Goal: Task Accomplishment & Management: Use online tool/utility

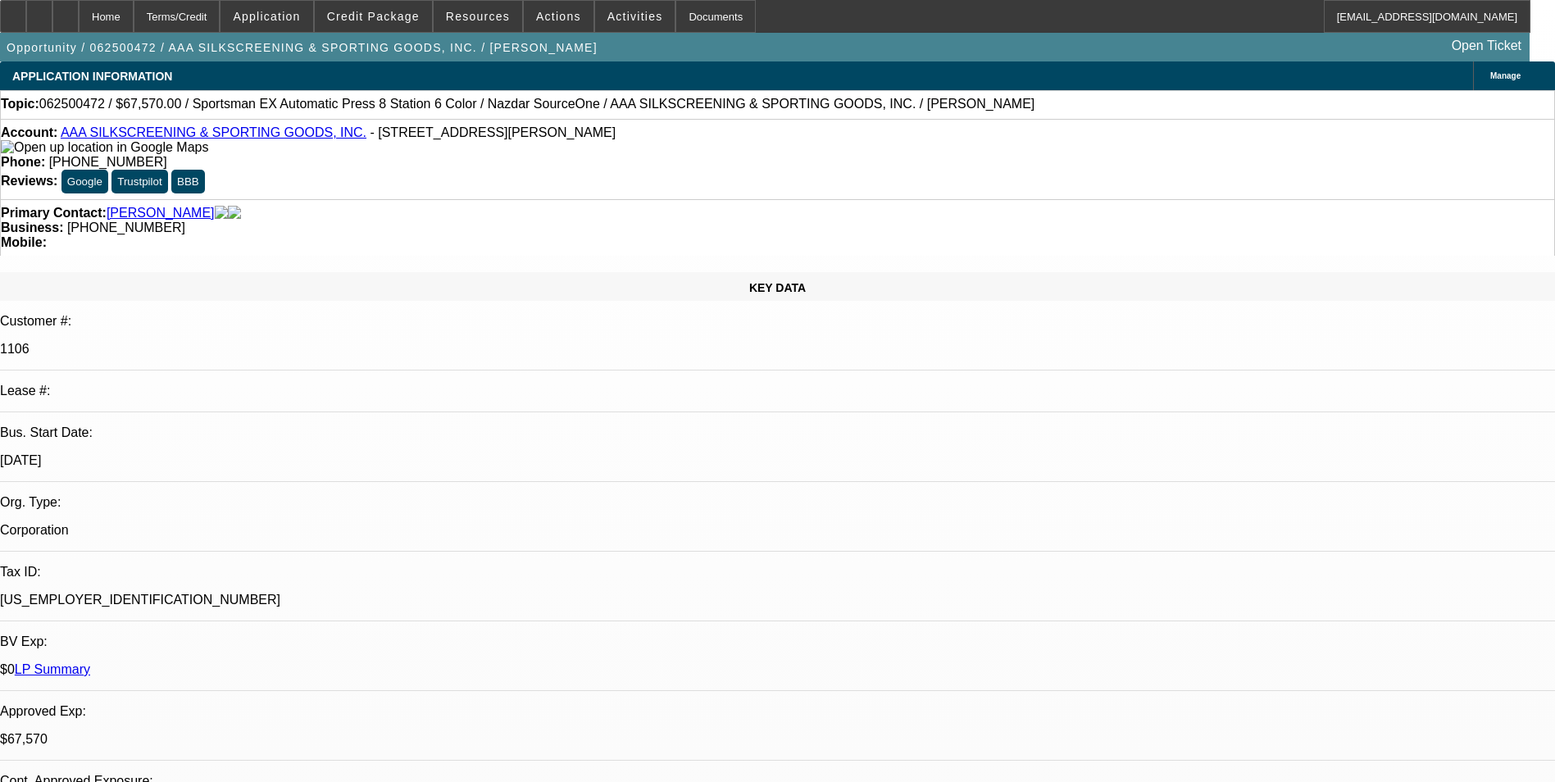
select select "0"
select select "0.1"
select select "2"
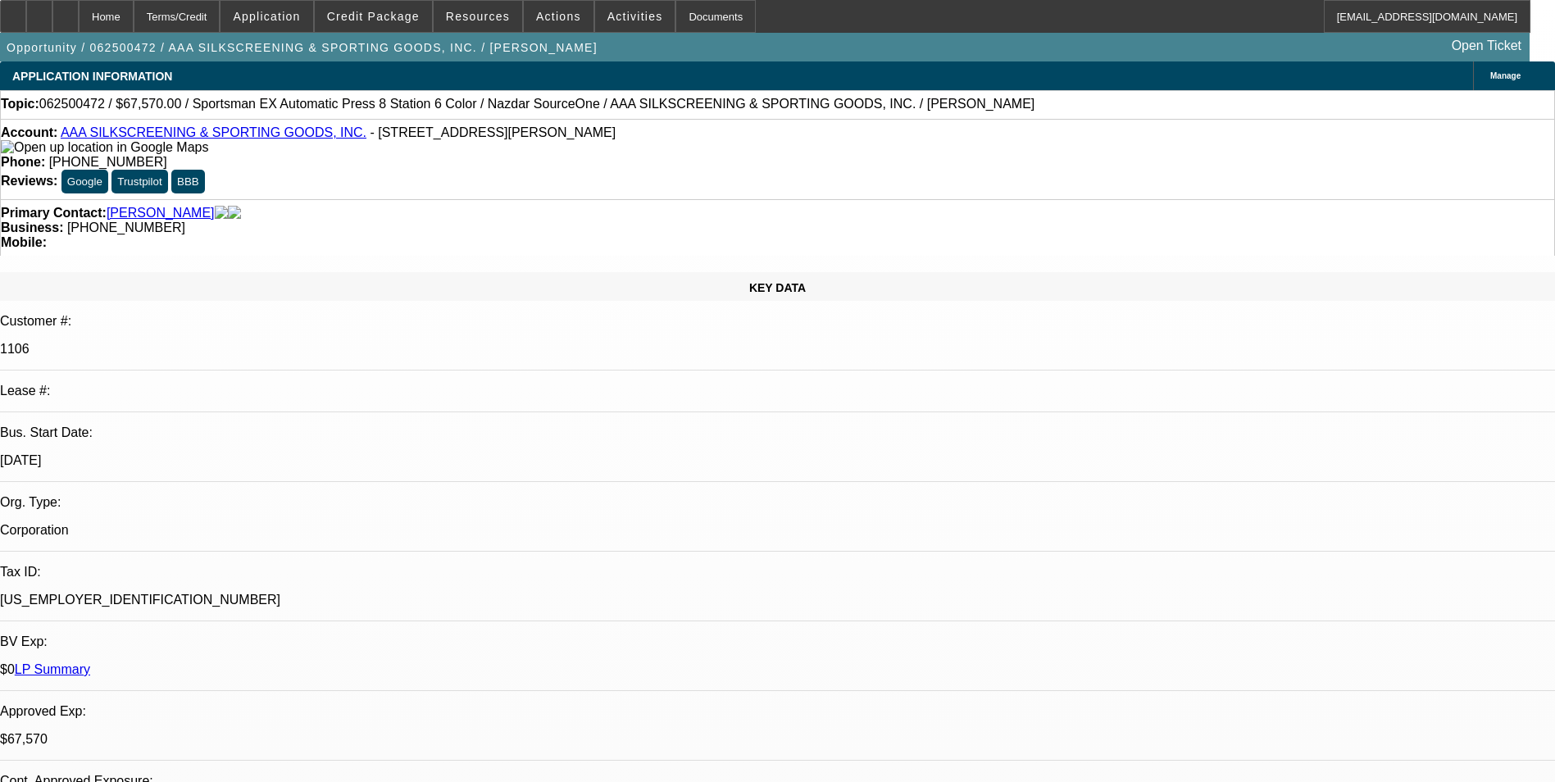
select select "0.1"
select select "0"
select select "0.1"
select select "0"
select select "2"
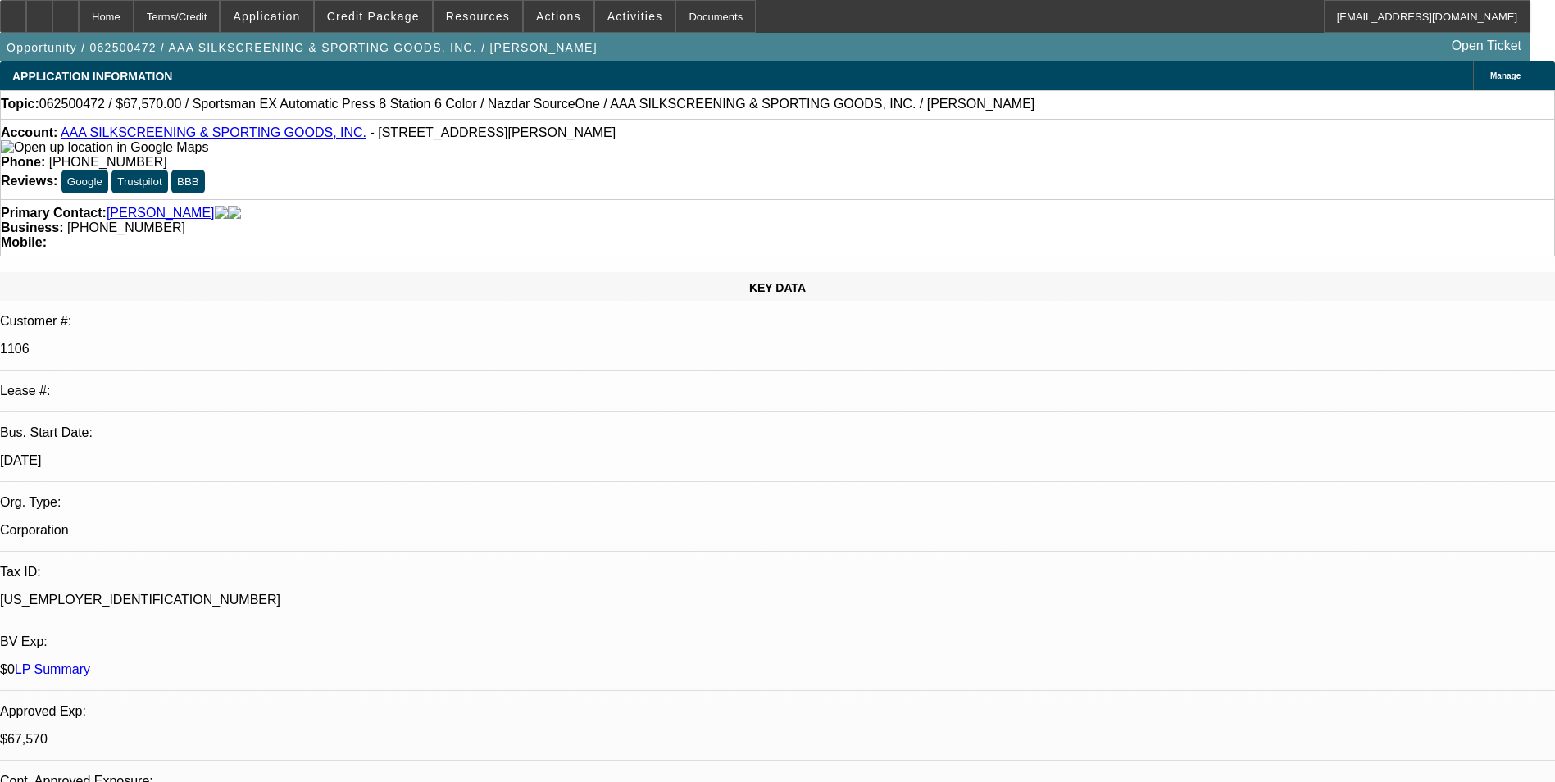
select select "0.1"
select select "1"
select select "5"
select select "6"
select select "1"
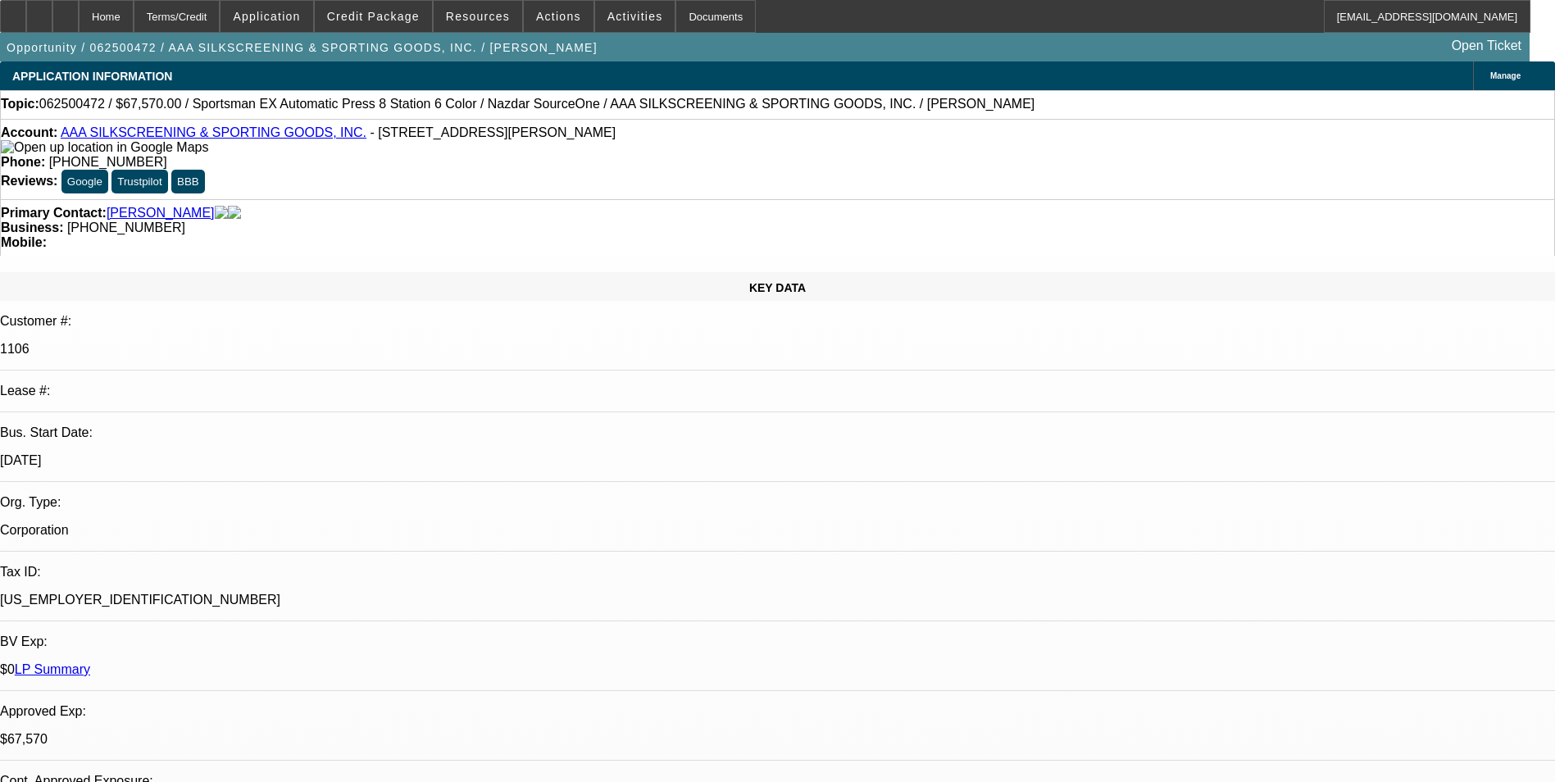
select select "2"
select select "4"
select select "1"
select select "2"
select select "4"
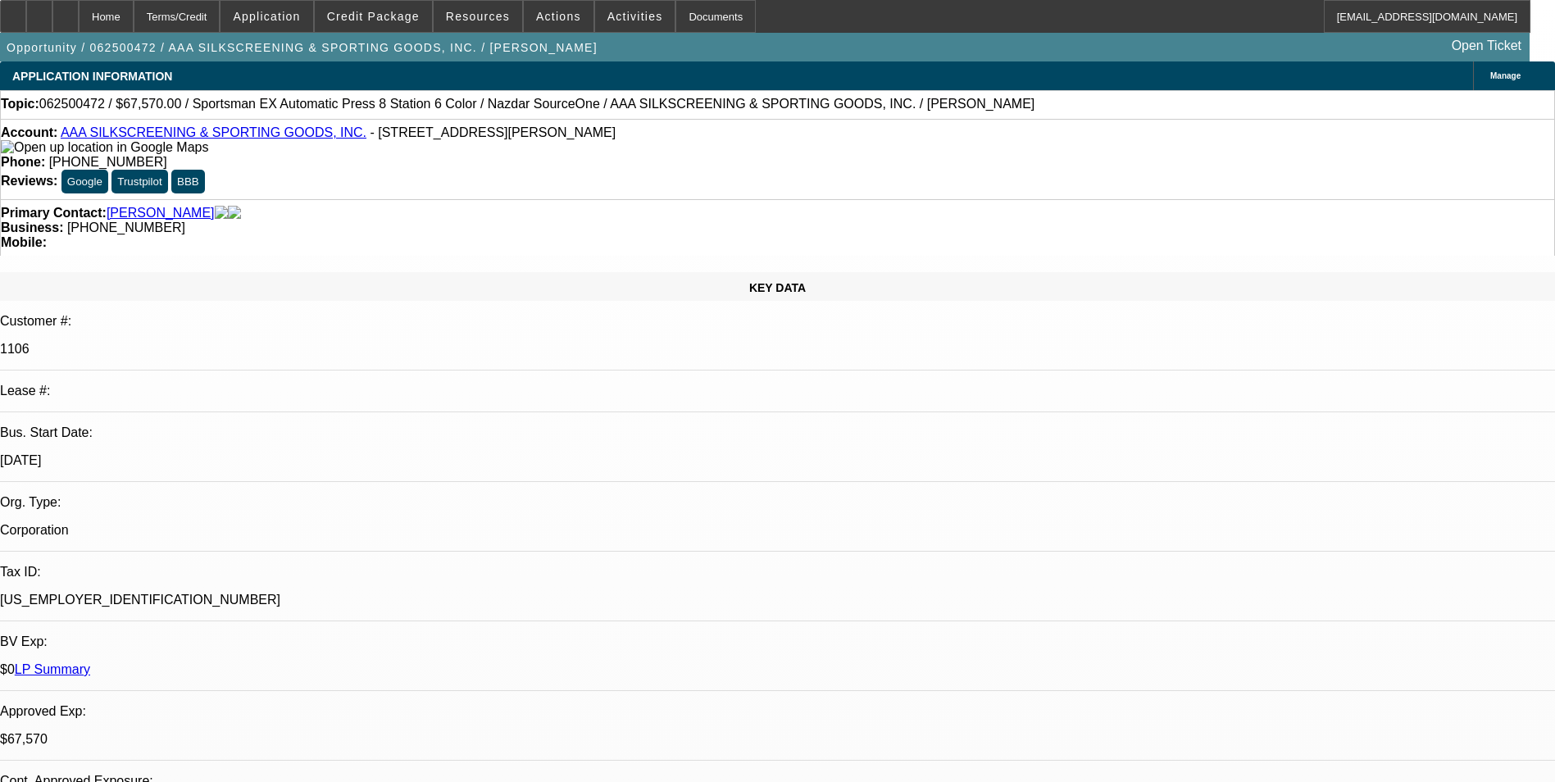
select select "1"
select select "2"
select select "4"
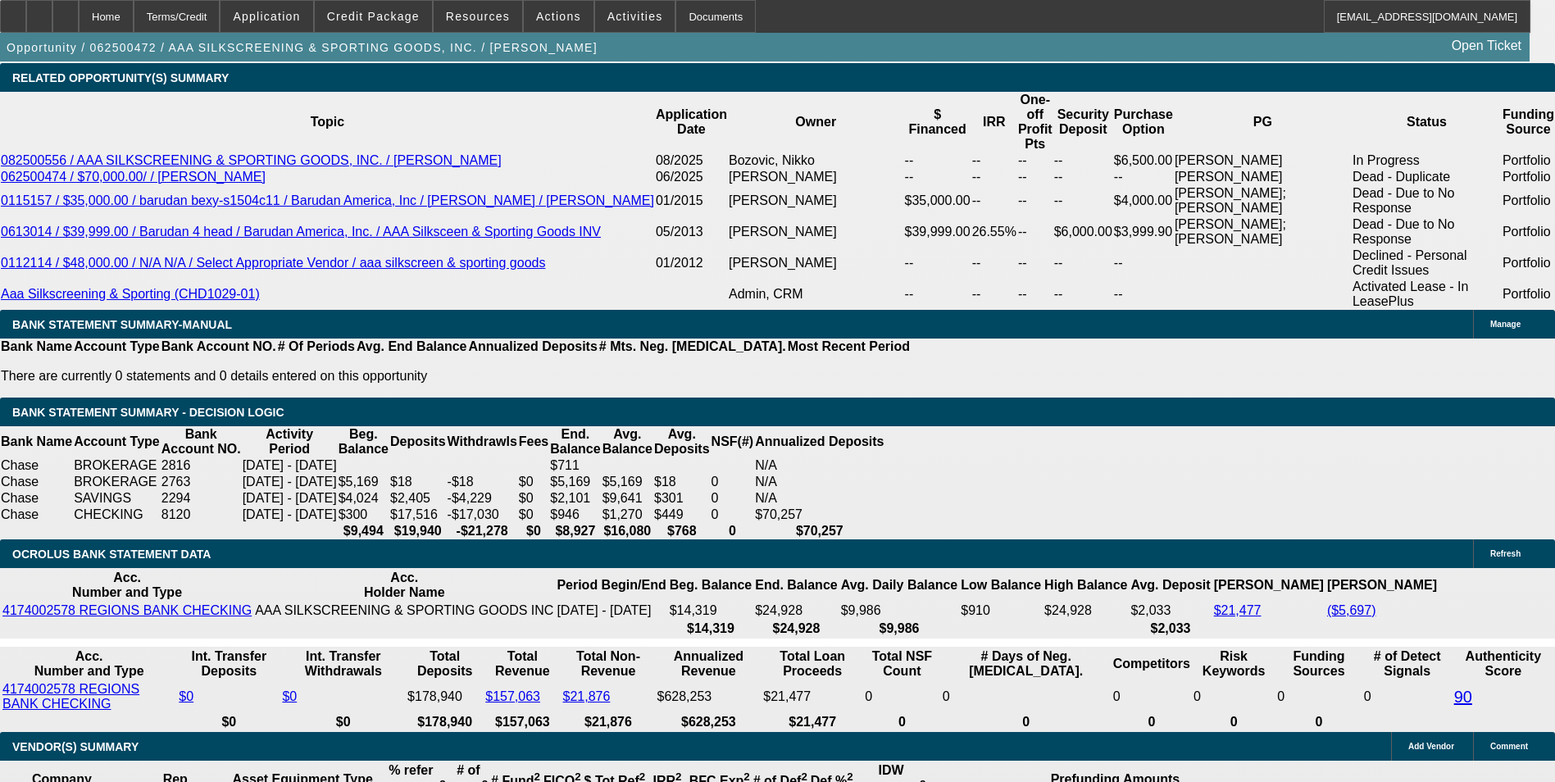
scroll to position [2970, 0]
